Goal: Information Seeking & Learning: Learn about a topic

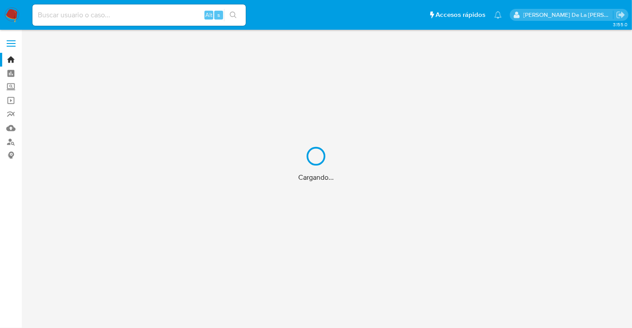
click at [89, 8] on div "Cargando..." at bounding box center [316, 164] width 632 height 328
click at [84, 18] on div "Cargando..." at bounding box center [316, 164] width 632 height 328
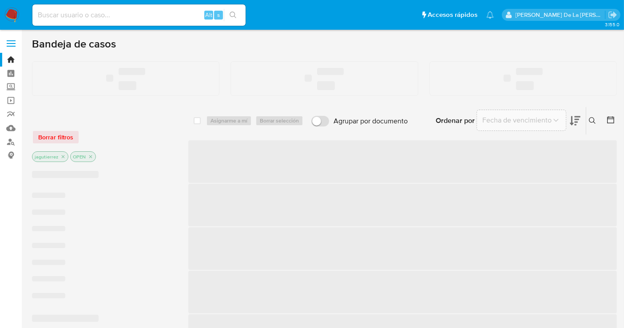
click at [66, 16] on input at bounding box center [138, 15] width 213 height 12
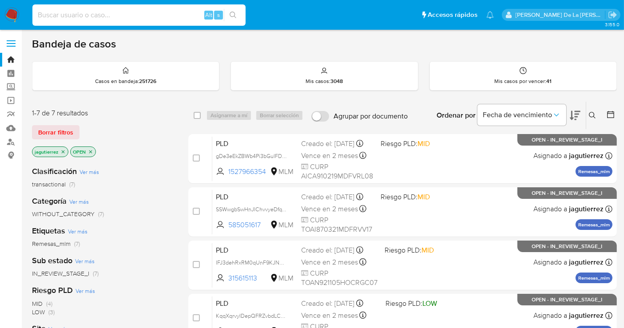
click at [67, 15] on input at bounding box center [138, 15] width 213 height 12
paste input "2409698612"
type input "2409698612"
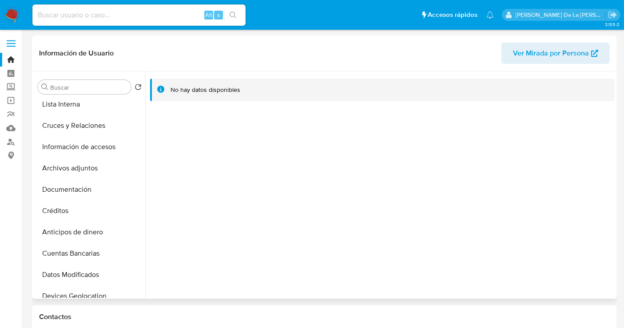
scroll to position [99, 0]
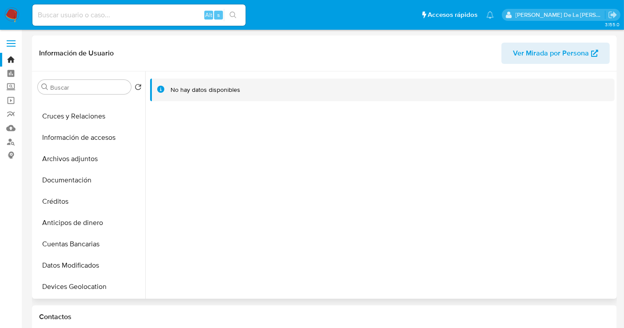
select select "10"
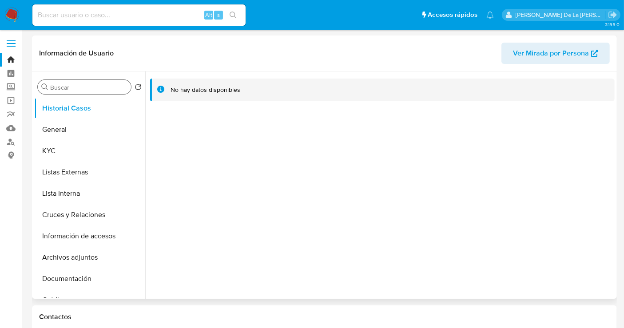
click at [82, 85] on input "Buscar" at bounding box center [88, 88] width 77 height 8
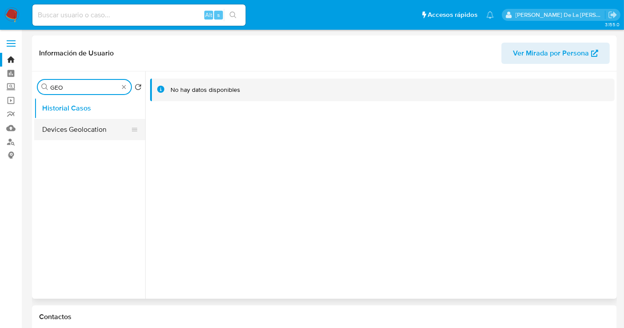
type input "GEO"
click at [71, 124] on button "Devices Geolocation" at bounding box center [86, 129] width 104 height 21
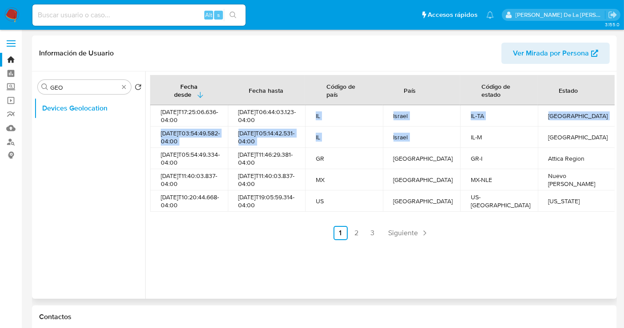
drag, startPoint x: 310, startPoint y: 119, endPoint x: 459, endPoint y: 135, distance: 149.8
click at [459, 135] on tbody "[DATE]T17:25:06.636-04:00 [DATE]T06:44:03.123-04:00 IL [GEOGRAPHIC_DATA] [GEOGR…" at bounding box center [382, 158] width 465 height 107
click at [460, 135] on td "IL-M" at bounding box center [499, 137] width 78 height 21
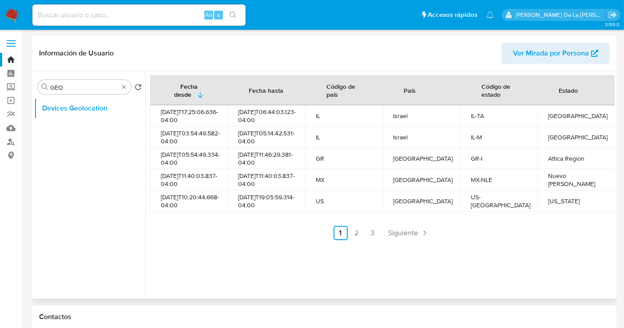
click at [551, 113] on div "[GEOGRAPHIC_DATA]" at bounding box center [577, 116] width 56 height 8
click at [559, 136] on div "[GEOGRAPHIC_DATA]" at bounding box center [577, 137] width 56 height 8
click at [578, 141] on div "[GEOGRAPHIC_DATA]" at bounding box center [577, 137] width 56 height 8
click at [583, 146] on td "[GEOGRAPHIC_DATA]" at bounding box center [577, 137] width 78 height 21
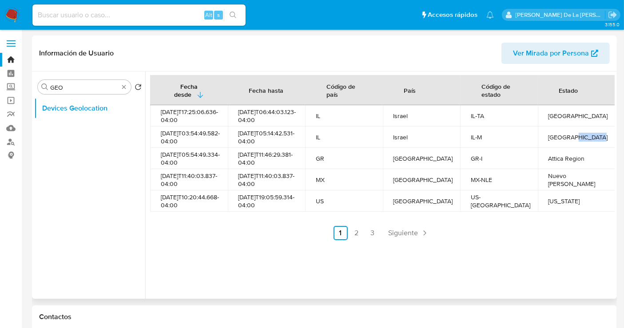
click at [583, 145] on td "[GEOGRAPHIC_DATA]" at bounding box center [577, 137] width 78 height 21
click at [565, 163] on div "Attica Region" at bounding box center [577, 159] width 56 height 8
drag, startPoint x: 583, startPoint y: 164, endPoint x: 278, endPoint y: 170, distance: 304.5
click at [278, 169] on tr "[DATE]T05:54:49.334-04:00 [DATE]T11:46:29.381-04:00 GR Grecia GR-I [GEOGRAPHIC_…" at bounding box center [382, 158] width 465 height 21
click at [320, 163] on div "GR" at bounding box center [344, 159] width 56 height 8
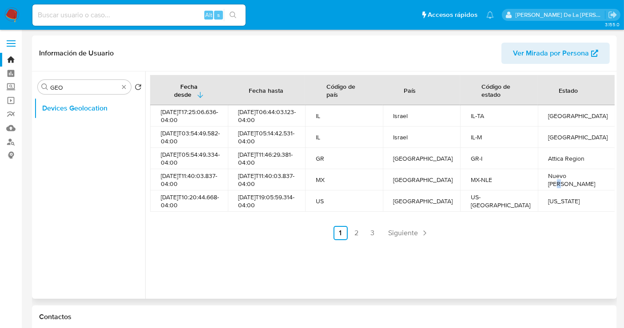
drag, startPoint x: 577, startPoint y: 190, endPoint x: 565, endPoint y: 205, distance: 18.9
click at [567, 191] on td "Nuevo [PERSON_NAME]" at bounding box center [577, 179] width 78 height 21
click at [569, 205] on div "[US_STATE]" at bounding box center [577, 201] width 56 height 8
click at [406, 237] on span "Siguiente" at bounding box center [404, 233] width 30 height 7
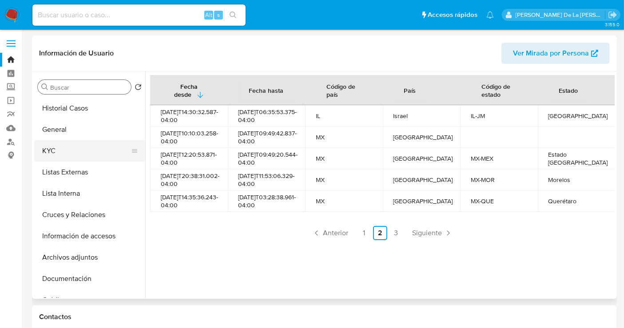
click at [72, 156] on button "KYC" at bounding box center [86, 150] width 104 height 21
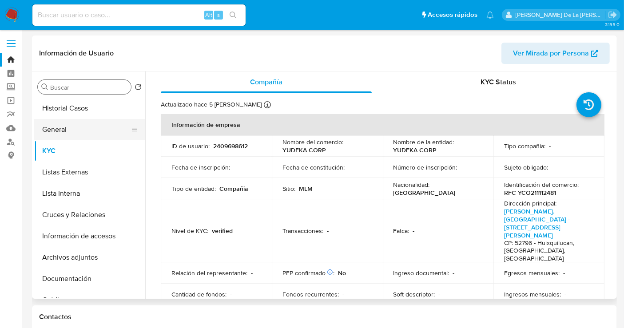
click at [71, 128] on button "General" at bounding box center [86, 129] width 104 height 21
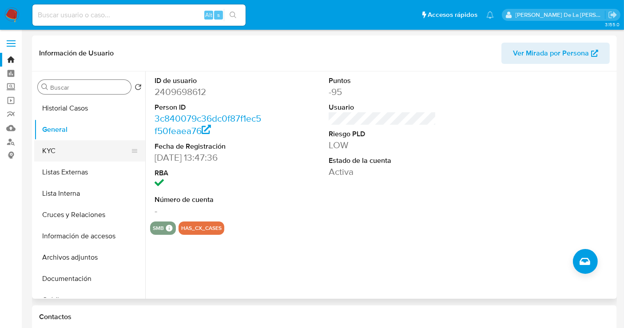
click at [96, 149] on button "KYC" at bounding box center [86, 150] width 104 height 21
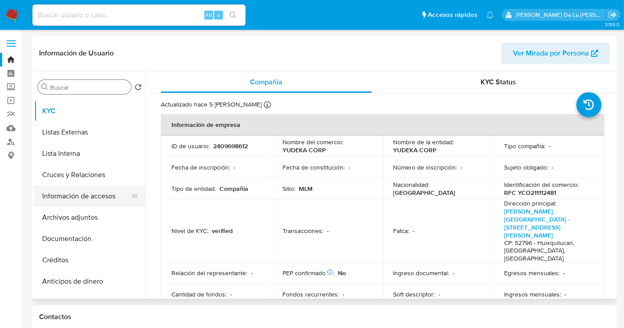
scroll to position [49, 0]
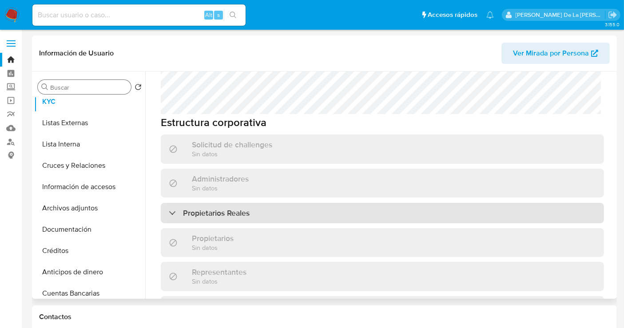
click at [175, 208] on div "Propietarios Reales" at bounding box center [209, 213] width 81 height 10
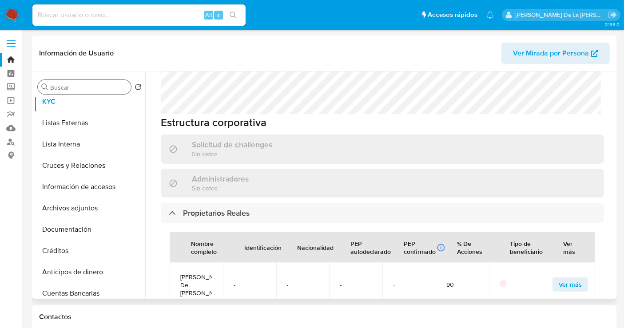
scroll to position [543, 0]
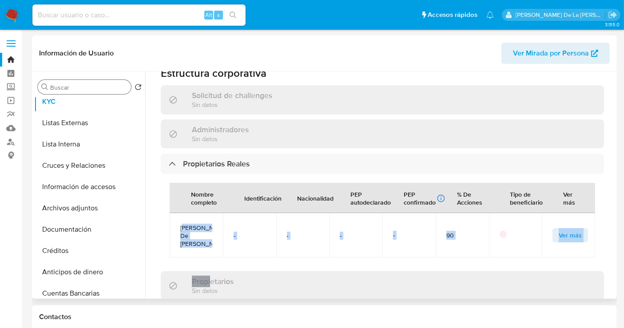
drag, startPoint x: 185, startPoint y: 177, endPoint x: 207, endPoint y: 220, distance: 48.7
click at [209, 225] on div "Información de empresa ID de usuario : 2409698612 Nombre del comercio : YUDEKA …" at bounding box center [383, 79] width 444 height 1016
click at [207, 214] on td "[PERSON_NAME] De [PERSON_NAME]" at bounding box center [196, 235] width 53 height 44
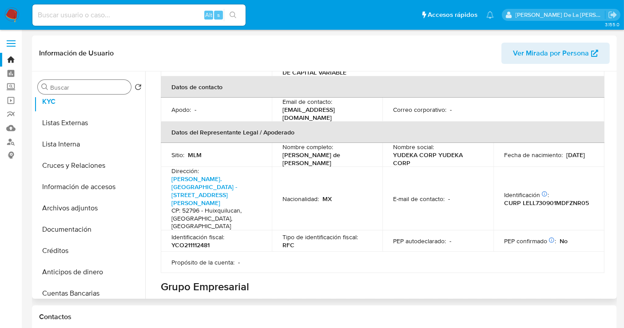
scroll to position [247, 0]
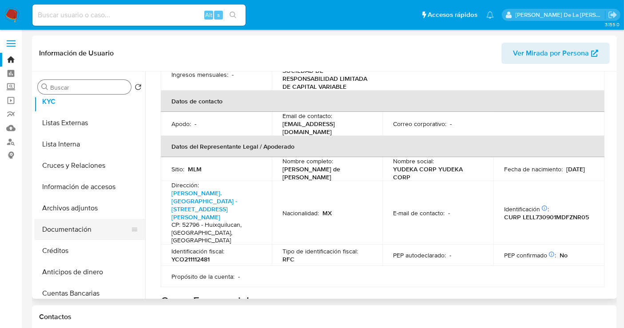
drag, startPoint x: 83, startPoint y: 228, endPoint x: 91, endPoint y: 224, distance: 9.2
click at [83, 228] on button "Documentación" at bounding box center [86, 229] width 104 height 21
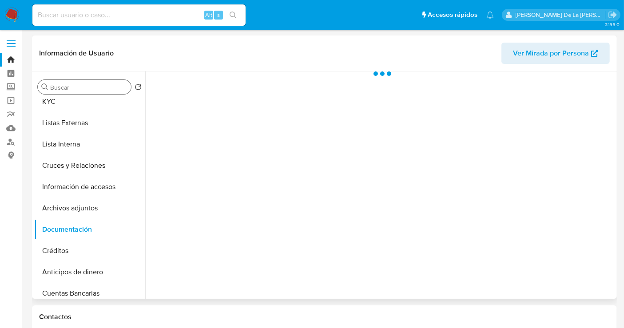
scroll to position [0, 0]
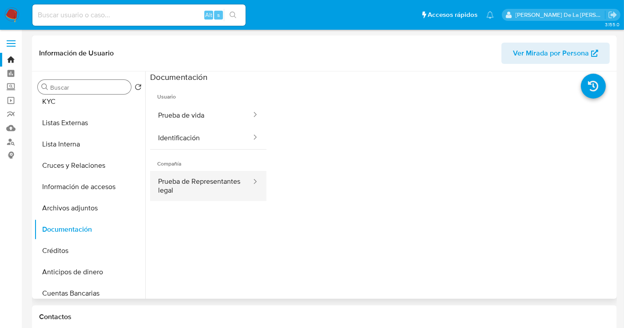
click at [220, 184] on button "Prueba de Representantes legal" at bounding box center [201, 186] width 102 height 30
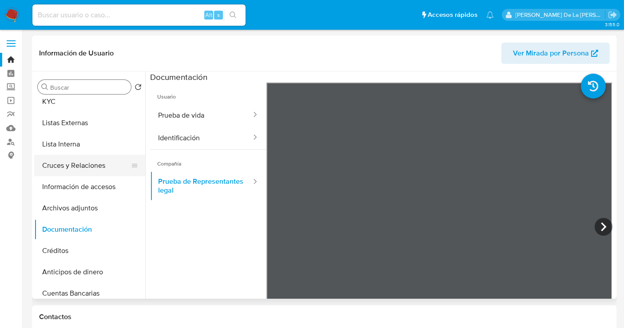
click at [90, 166] on button "Cruces y Relaciones" at bounding box center [86, 165] width 104 height 21
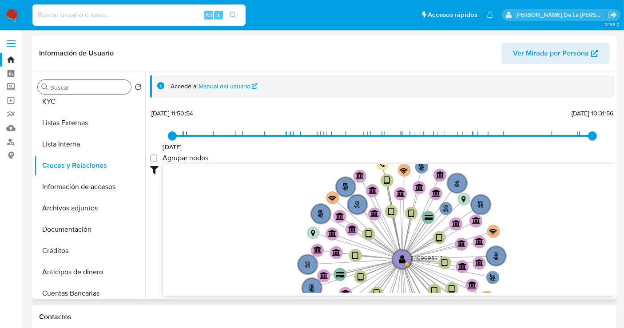
drag, startPoint x: 528, startPoint y: 223, endPoint x: 526, endPoint y: 241, distance: 17.9
click at [527, 244] on icon "user-2409698612  2409698612 phone-e31560f05f63636af57250d9a72351c9  phone-e31…" at bounding box center [389, 228] width 452 height 129
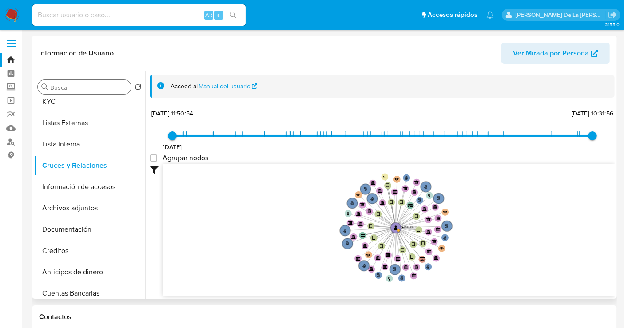
drag, startPoint x: 526, startPoint y: 239, endPoint x: 464, endPoint y: 229, distance: 62.2
click at [463, 218] on icon "user-2409698612  2409698612 phone-e31560f05f63636af57250d9a72351c9  phone-e31…" at bounding box center [389, 228] width 452 height 129
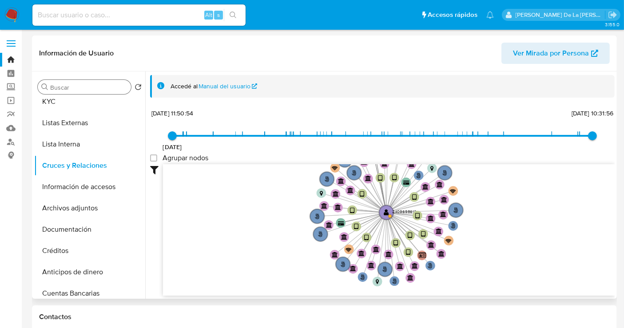
drag, startPoint x: 484, startPoint y: 216, endPoint x: 488, endPoint y: 211, distance: 6.3
click at [488, 211] on icon "user-2409698612  2409698612 phone-e31560f05f63636af57250d9a72351c9  phone-e31…" at bounding box center [389, 228] width 452 height 129
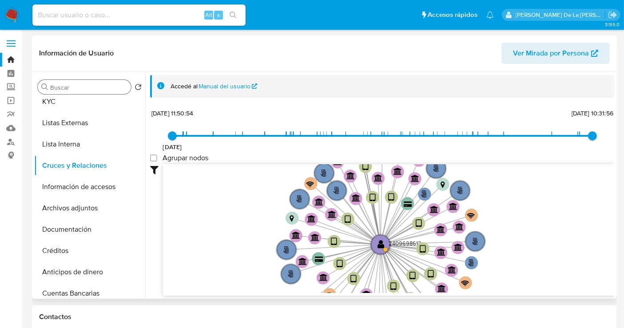
drag, startPoint x: 504, startPoint y: 239, endPoint x: 522, endPoint y: 259, distance: 26.7
click at [522, 259] on icon "user-2409698612  2409698612 phone-e31560f05f63636af57250d9a72351c9  phone-e31…" at bounding box center [389, 228] width 452 height 129
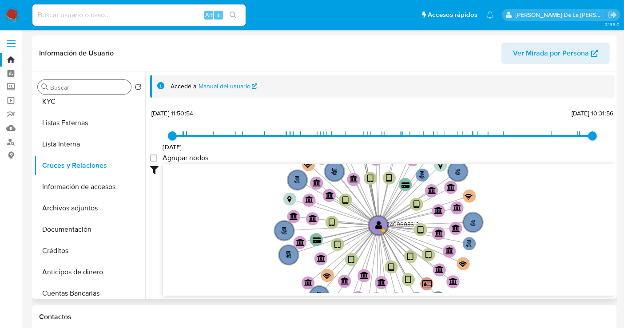
drag, startPoint x: 522, startPoint y: 256, endPoint x: 520, endPoint y: 236, distance: 19.7
click at [520, 236] on icon "user-2409698612  2409698612 phone-e31560f05f63636af57250d9a72351c9  phone-e31…" at bounding box center [389, 228] width 452 height 129
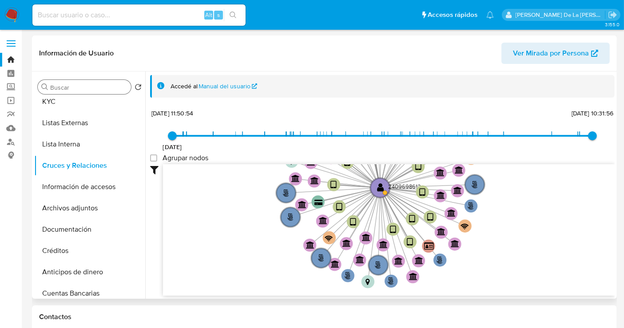
drag, startPoint x: 520, startPoint y: 214, endPoint x: 522, endPoint y: 176, distance: 37.4
click at [522, 176] on icon "user-2409698612  2409698612 phone-e31560f05f63636af57250d9a72351c9  phone-e31…" at bounding box center [389, 228] width 452 height 129
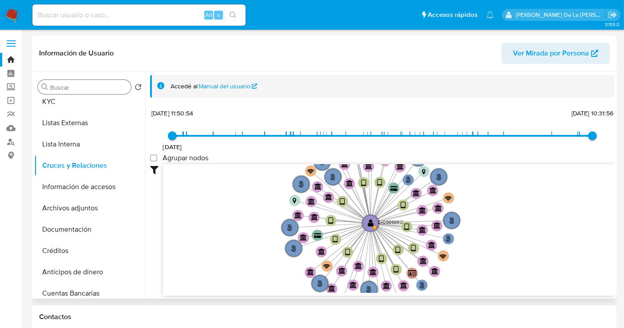
drag, startPoint x: 269, startPoint y: 241, endPoint x: 274, endPoint y: 268, distance: 27.5
click at [273, 268] on icon "user-2409698612  2409698612 phone-e31560f05f63636af57250d9a72351c9  phone-e31…" at bounding box center [389, 228] width 452 height 129
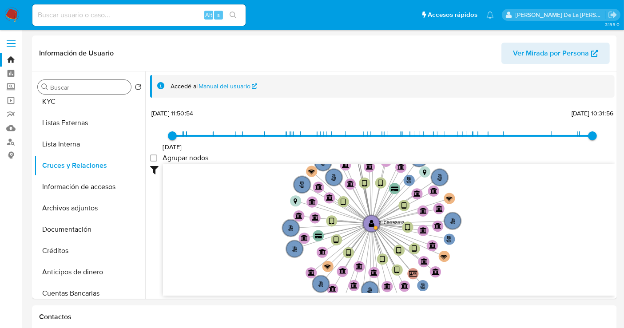
click at [105, 12] on input at bounding box center [138, 15] width 213 height 12
paste input "2409935198"
type input "2409935198"
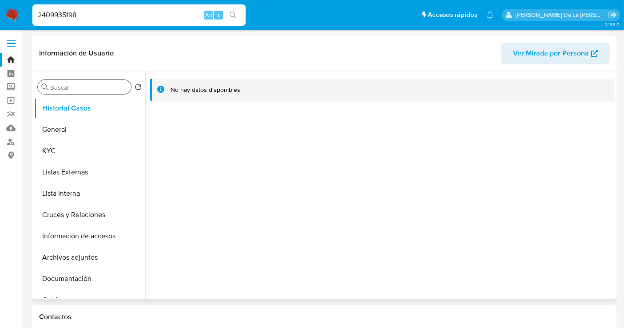
select select "10"
click at [95, 234] on button "Información de accesos" at bounding box center [86, 236] width 104 height 21
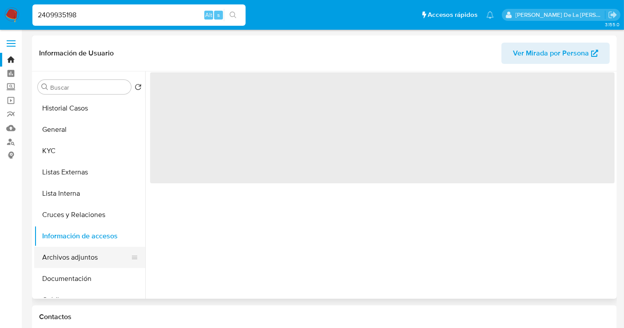
click at [88, 256] on button "Archivos adjuntos" at bounding box center [86, 257] width 104 height 21
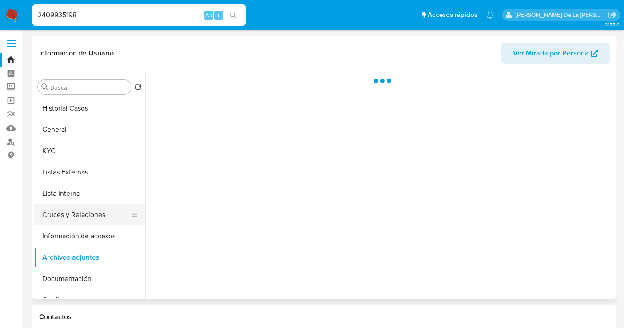
click at [97, 209] on button "Cruces y Relaciones" at bounding box center [86, 214] width 104 height 21
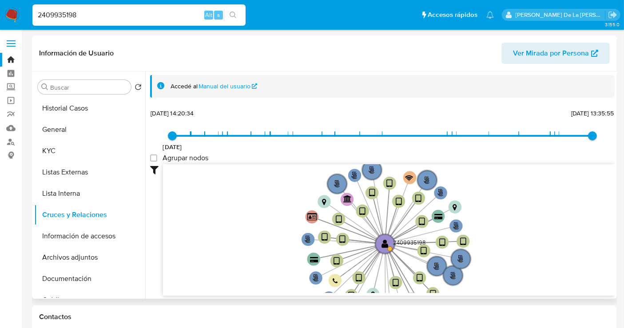
drag, startPoint x: 524, startPoint y: 217, endPoint x: 515, endPoint y: 211, distance: 10.8
click at [515, 211] on icon "user-2409935198  2409935198 phone-046ef678457bf767aa800a2d480fc4a1  phone-cec…" at bounding box center [389, 228] width 452 height 129
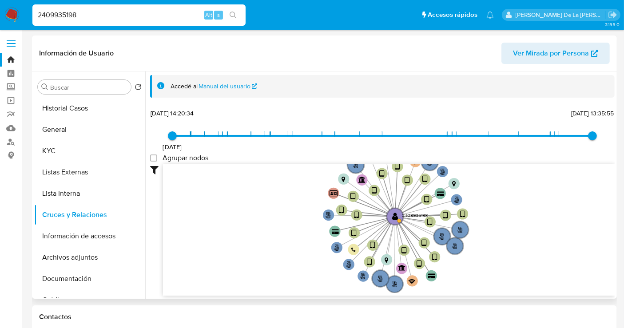
drag, startPoint x: 514, startPoint y: 216, endPoint x: 507, endPoint y: 213, distance: 8.0
click at [507, 213] on icon "user-2409935198  2409935198 phone-046ef678457bf767aa800a2d480fc4a1  phone-cec…" at bounding box center [389, 228] width 452 height 129
click at [62, 12] on input "2409935198" at bounding box center [138, 15] width 213 height 12
paste input "51799493"
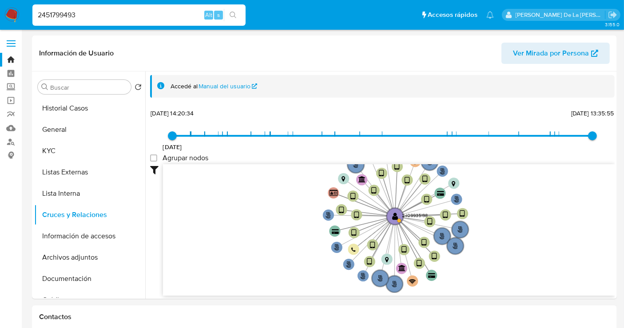
type input "2451799493"
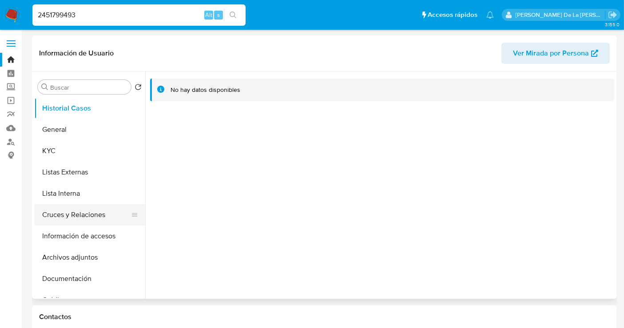
click at [68, 219] on button "Cruces y Relaciones" at bounding box center [86, 214] width 104 height 21
select select "10"
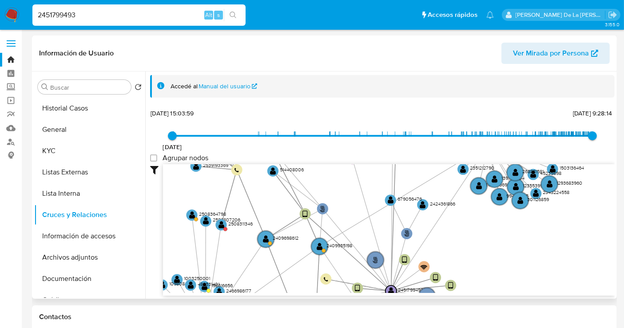
drag, startPoint x: 383, startPoint y: 196, endPoint x: 371, endPoint y: 289, distance: 93.6
click at [371, 292] on icon "user-2451799493  2451799493 phone-e31560f05f63636af57250d9a72351c9  phone-cec…" at bounding box center [389, 228] width 452 height 129
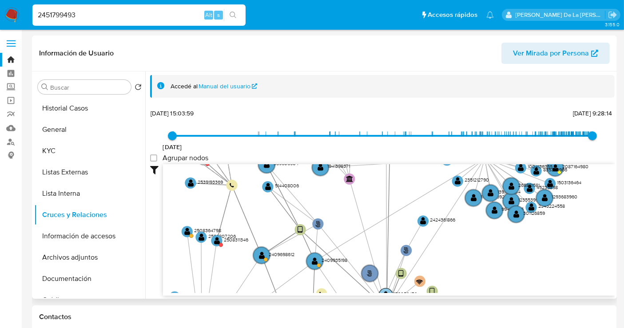
drag, startPoint x: 390, startPoint y: 212, endPoint x: 388, endPoint y: 290, distance: 78.2
click at [388, 292] on text "" at bounding box center [386, 296] width 6 height 8
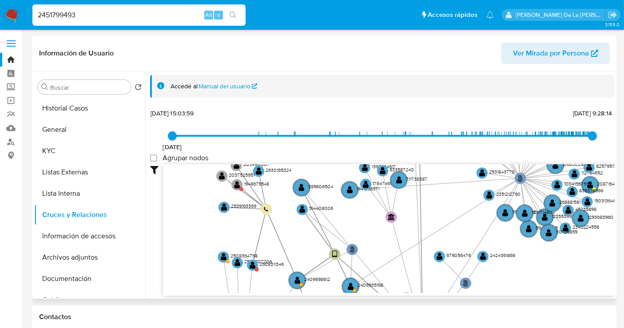
drag, startPoint x: 383, startPoint y: 176, endPoint x: 419, endPoint y: 197, distance: 41.6
click at [419, 197] on icon "user-2451799493  2451799493 phone-e31560f05f63636af57250d9a72351c9  phone-cec…" at bounding box center [389, 228] width 452 height 129
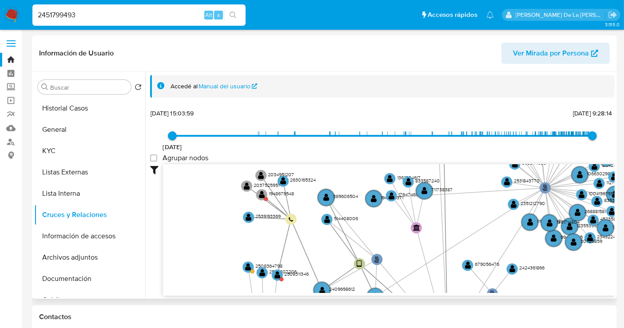
drag, startPoint x: 319, startPoint y: 226, endPoint x: 344, endPoint y: 244, distance: 30.3
click at [347, 243] on icon "user-2451799493  2451799493 phone-e31560f05f63636af57250d9a72351c9  phone-cec…" at bounding box center [389, 228] width 452 height 129
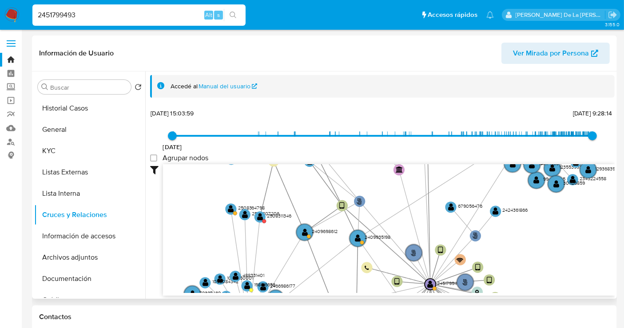
drag, startPoint x: 324, startPoint y: 236, endPoint x: 309, endPoint y: 217, distance: 23.4
click at [302, 170] on icon "user-2451799493  2451799493 phone-e31560f05f63636af57250d9a72351c9  phone-cec…" at bounding box center [389, 228] width 452 height 129
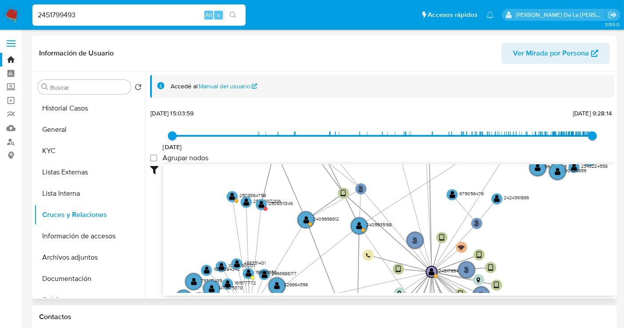
drag, startPoint x: 284, startPoint y: 249, endPoint x: 259, endPoint y: 197, distance: 58.2
click at [259, 196] on icon "user-2451799493  2451799493 phone-e31560f05f63636af57250d9a72351c9  phone-cec…" at bounding box center [389, 228] width 452 height 129
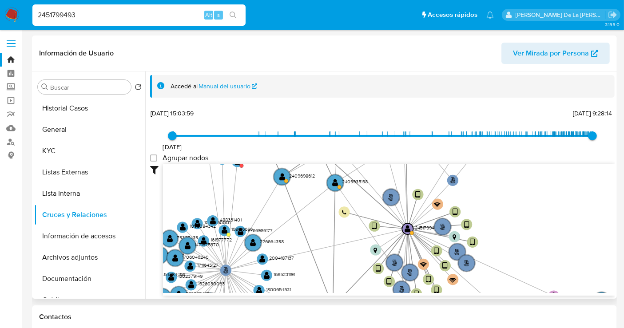
drag, startPoint x: 293, startPoint y: 245, endPoint x: 248, endPoint y: 177, distance: 82.1
click at [248, 177] on icon "user-2451799493  2451799493 phone-e31560f05f63636af57250d9a72351c9  phone-cec…" at bounding box center [389, 228] width 452 height 129
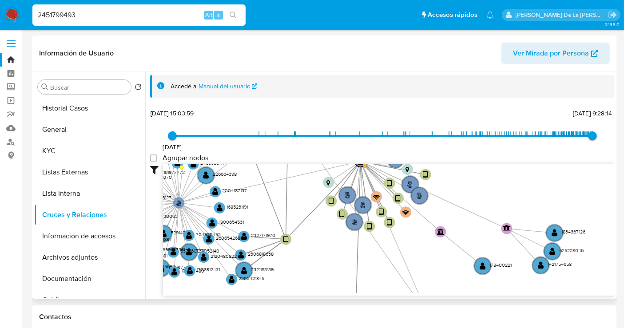
drag, startPoint x: 321, startPoint y: 245, endPoint x: 304, endPoint y: 183, distance: 65.0
click at [304, 183] on icon "user-2451799493  2451799493 phone-e31560f05f63636af57250d9a72351c9  phone-cec…" at bounding box center [389, 228] width 452 height 129
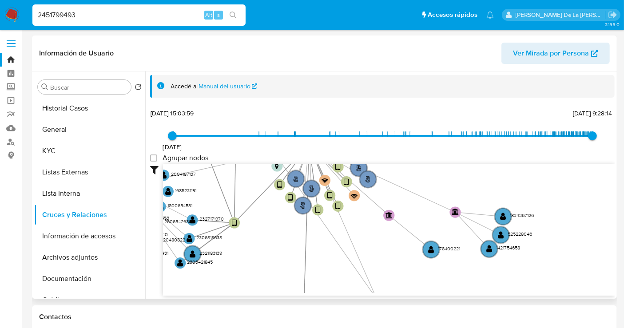
drag, startPoint x: 311, startPoint y: 228, endPoint x: 274, endPoint y: 283, distance: 66.4
click at [274, 283] on icon "user-2451799493  2451799493 phone-e31560f05f63636af57250d9a72351c9  phone-cec…" at bounding box center [389, 228] width 452 height 129
drag, startPoint x: 317, startPoint y: 257, endPoint x: 320, endPoint y: 264, distance: 8.2
click at [320, 264] on icon "user-2451799493  2451799493 phone-e31560f05f63636af57250d9a72351c9  phone-cec…" at bounding box center [389, 228] width 452 height 129
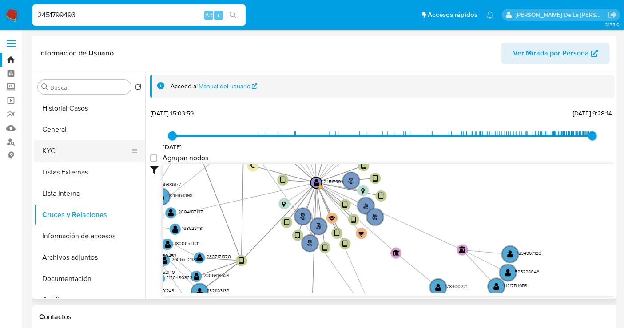
click at [72, 145] on button "KYC" at bounding box center [86, 150] width 104 height 21
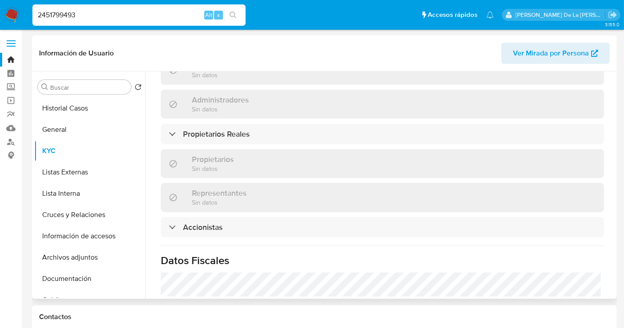
scroll to position [690, 0]
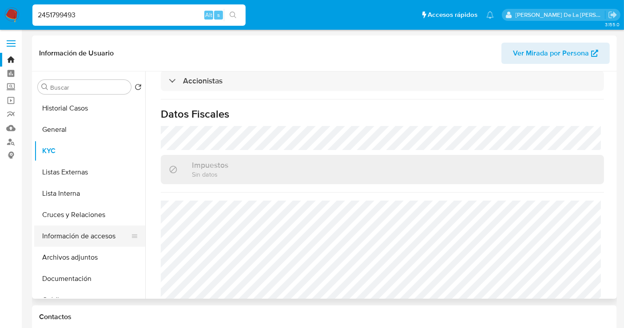
click at [88, 240] on button "Información de accesos" at bounding box center [86, 236] width 104 height 21
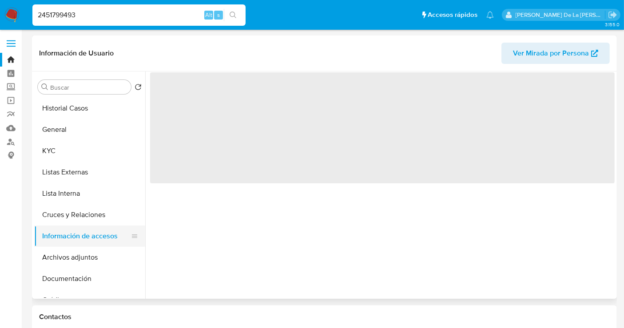
scroll to position [0, 0]
click at [100, 208] on button "Cruces y Relaciones" at bounding box center [86, 214] width 104 height 21
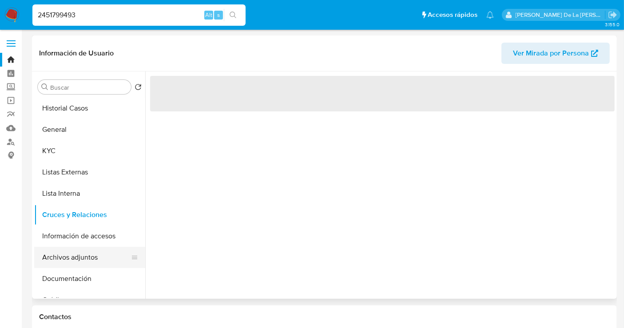
click at [95, 250] on button "Archivos adjuntos" at bounding box center [86, 257] width 104 height 21
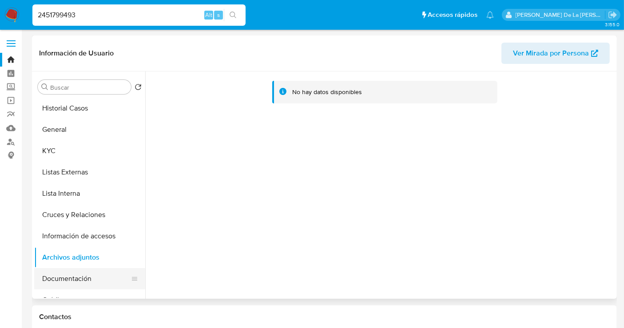
click at [85, 285] on button "Documentación" at bounding box center [86, 278] width 104 height 21
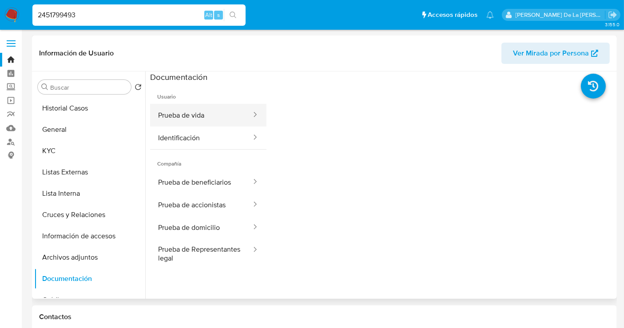
click at [196, 118] on button "Prueba de vida" at bounding box center [201, 115] width 102 height 23
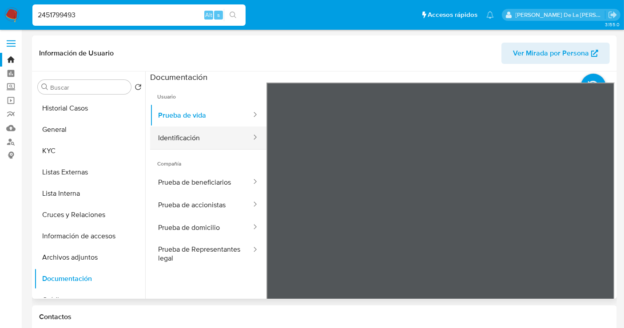
click at [228, 131] on button "Identificación" at bounding box center [201, 138] width 102 height 23
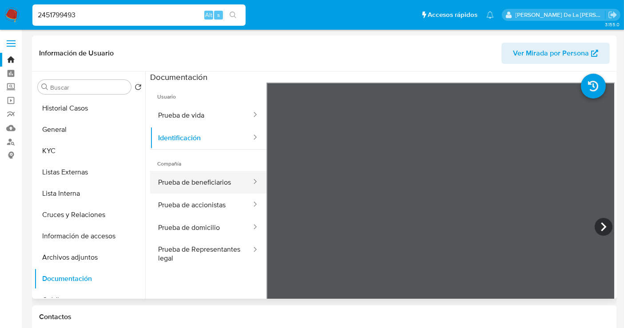
click at [205, 176] on button "Prueba de beneficiarios" at bounding box center [201, 182] width 102 height 23
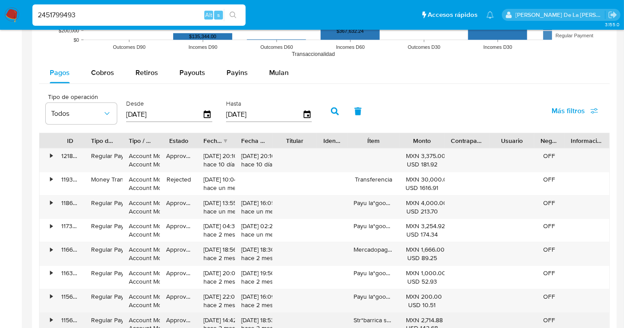
scroll to position [807, 0]
